Goal: Go to known website: Access a specific website the user already knows

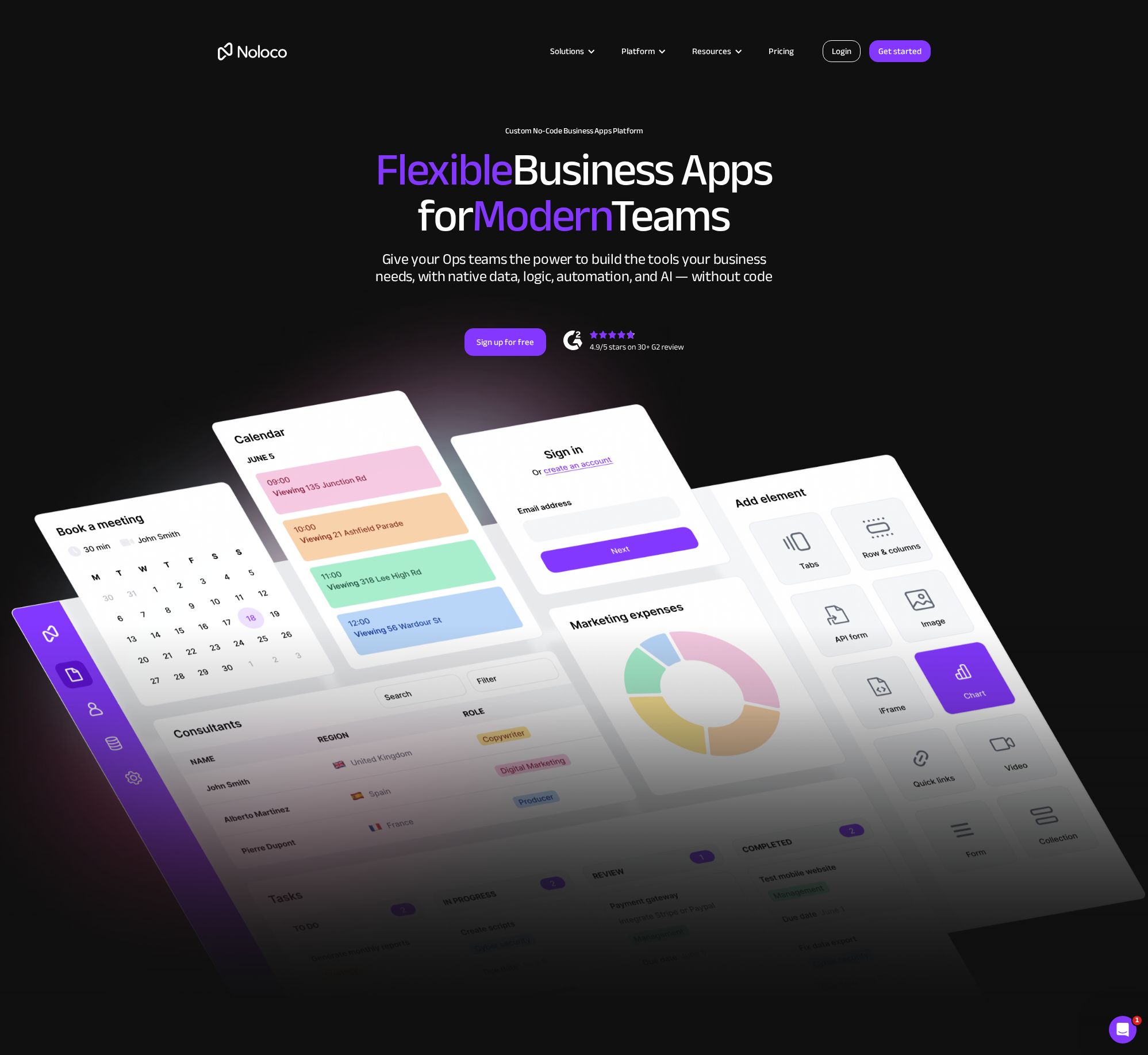
click at [847, 49] on link "Login" at bounding box center [841, 51] width 38 height 21
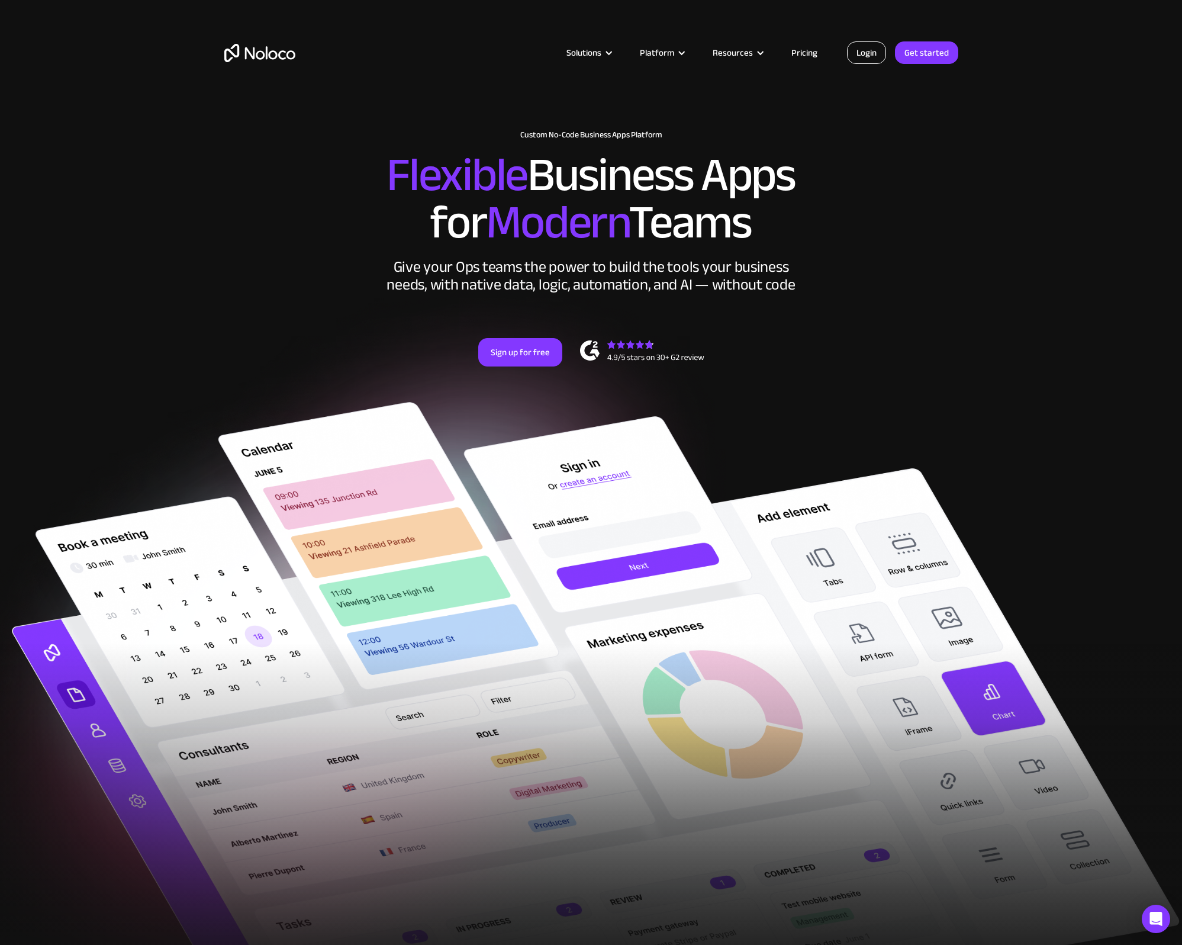
click at [864, 50] on link "Login" at bounding box center [866, 52] width 39 height 22
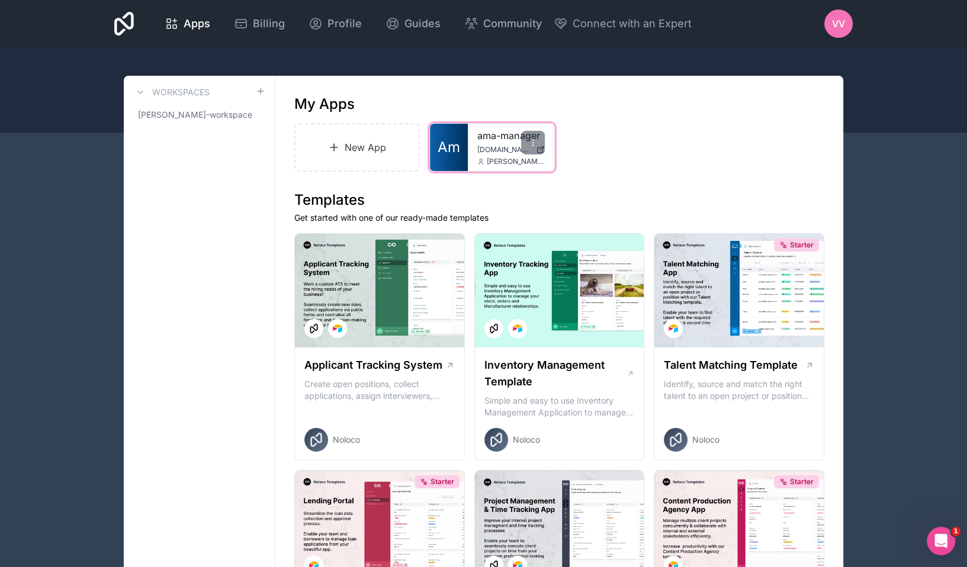
click at [524, 159] on span "[PERSON_NAME][EMAIL_ADDRESS][DOMAIN_NAME]" at bounding box center [516, 161] width 58 height 9
click at [445, 138] on span "Am" at bounding box center [448, 147] width 22 height 19
